Goal: Navigation & Orientation: Go to known website

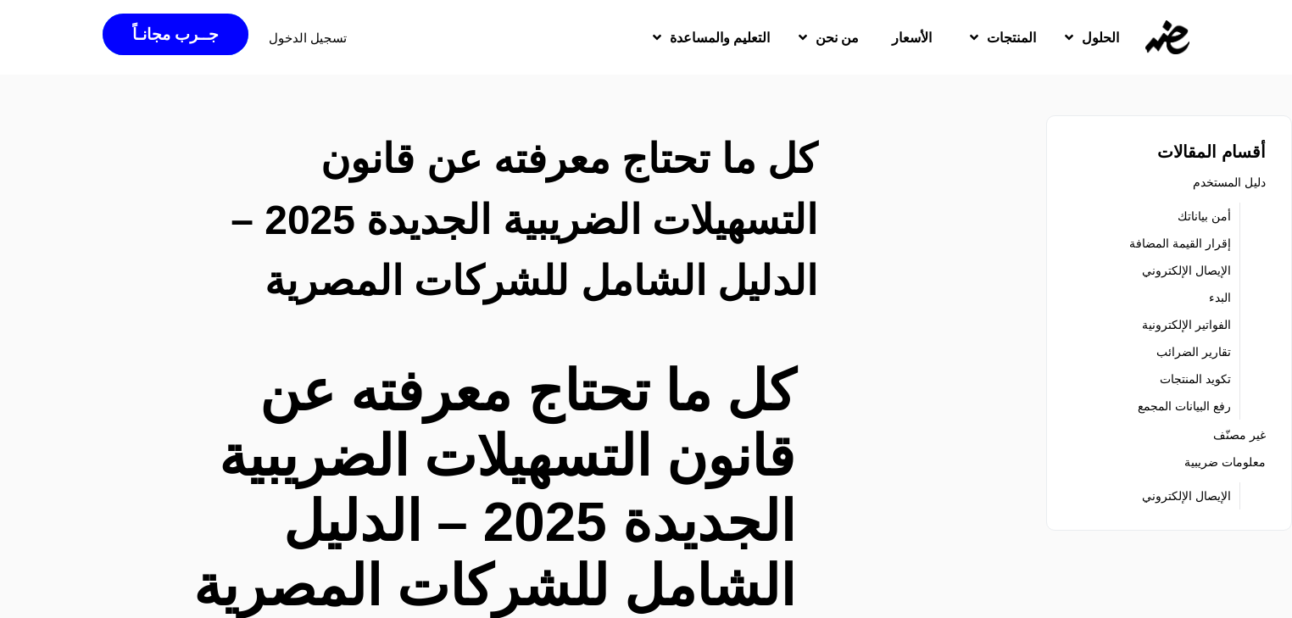
click at [1158, 48] on img at bounding box center [1167, 37] width 44 height 34
